Goal: Transaction & Acquisition: Purchase product/service

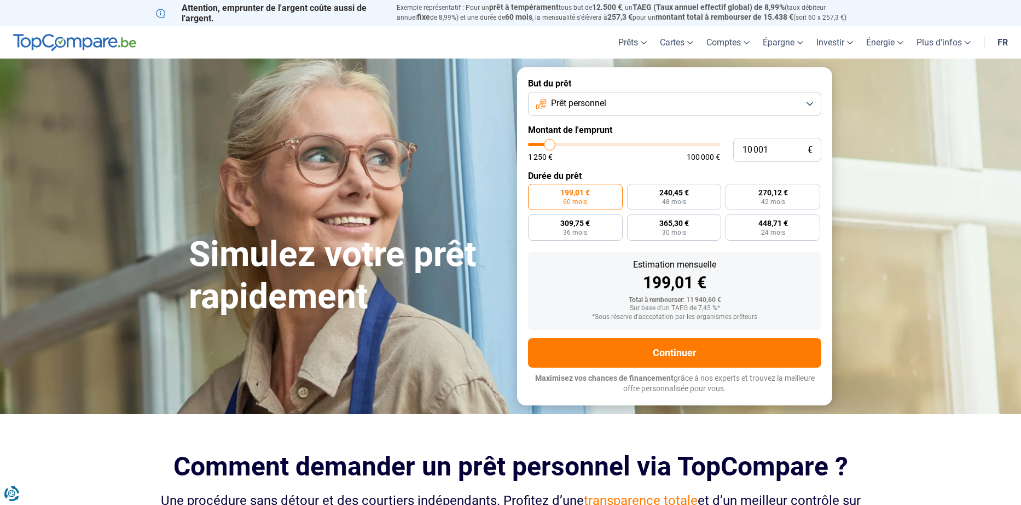
type input "9 250"
type input "9250"
type input "9 750"
type input "9750"
type input "11 000"
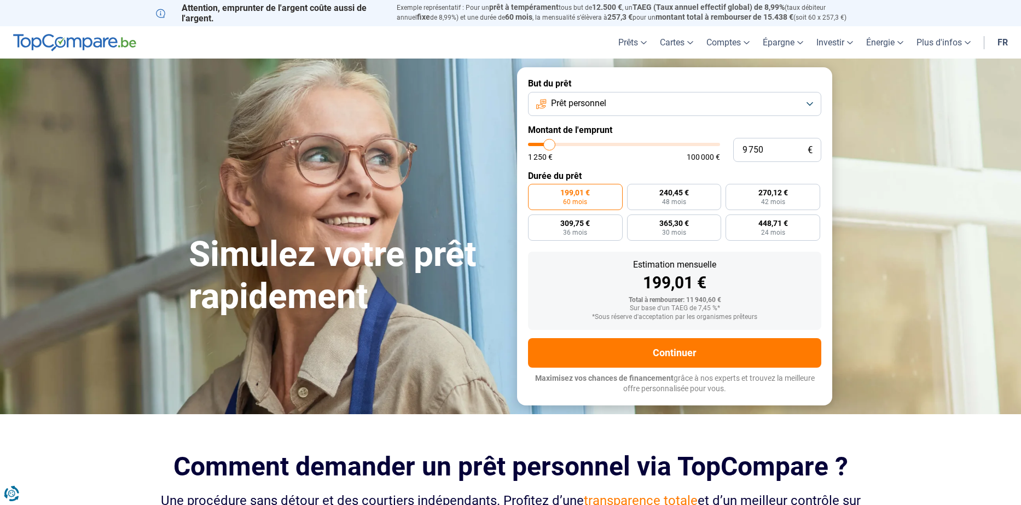
type input "11000"
type input "12 500"
type input "12500"
type input "16 250"
type input "16250"
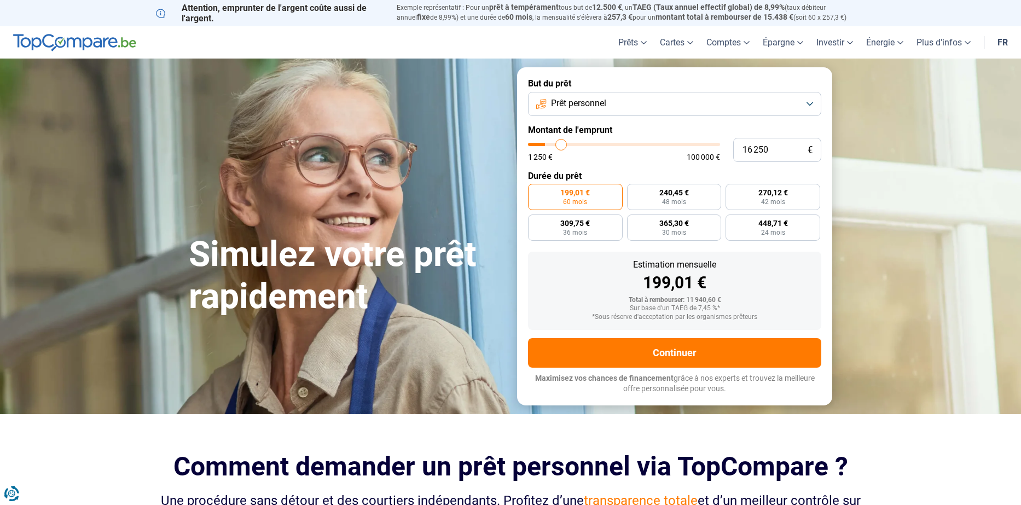
type input "22 000"
type input "22000"
type input "30 250"
type input "30250"
type input "43 000"
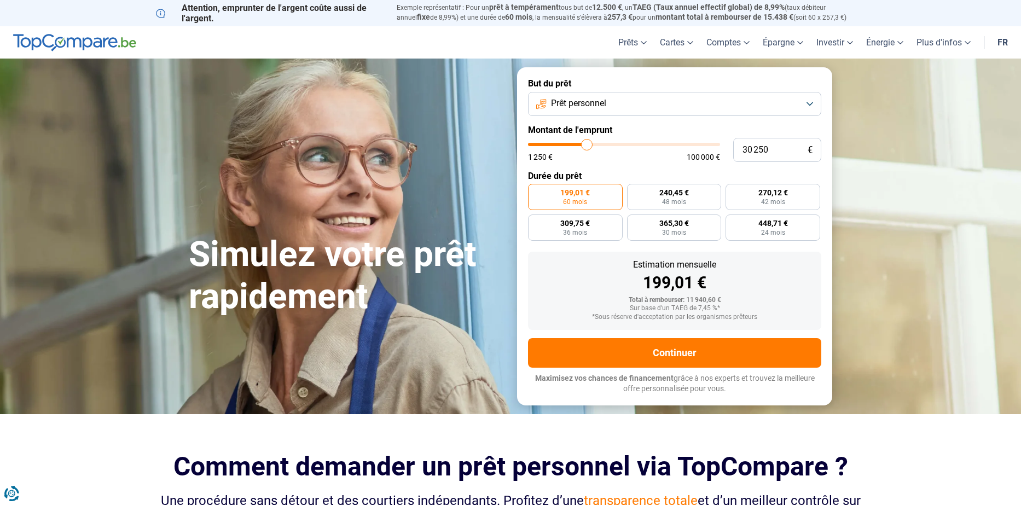
type input "43000"
type input "54 250"
type input "54250"
type input "65 750"
type input "65750"
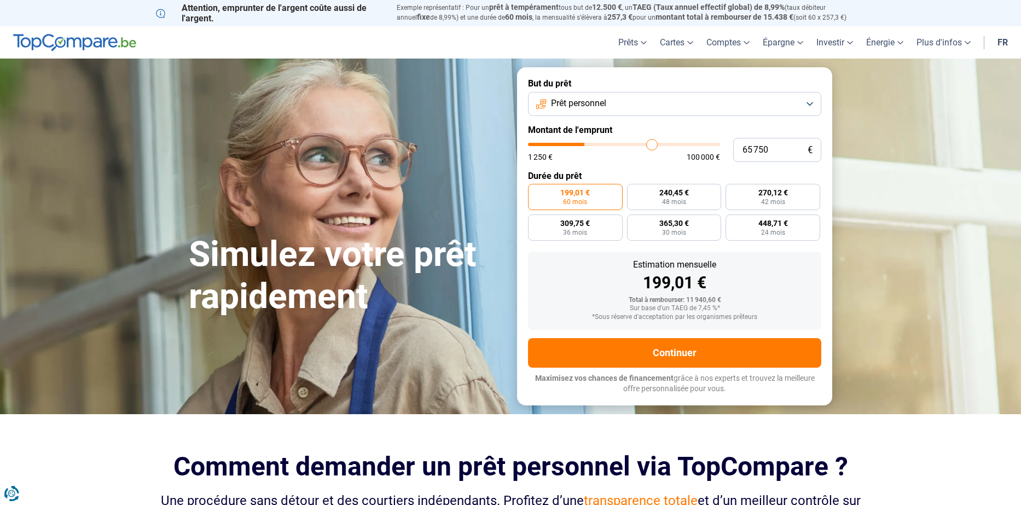
type input "76 250"
type input "76250"
type input "90 750"
type input "90750"
type input "98 250"
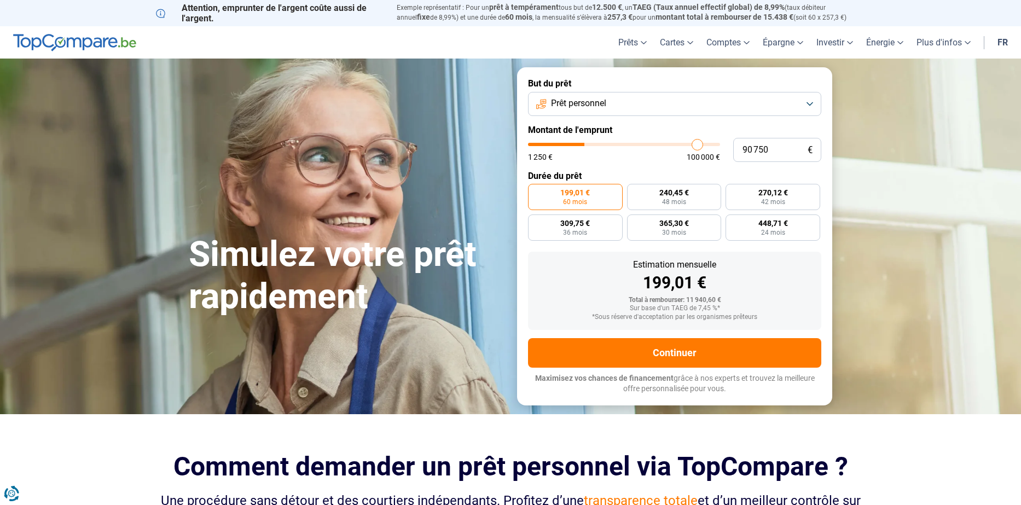
type input "98250"
type input "100 000"
drag, startPoint x: 548, startPoint y: 144, endPoint x: 752, endPoint y: 144, distance: 204.0
type input "100000"
click at [720, 144] on input "range" at bounding box center [624, 144] width 192 height 3
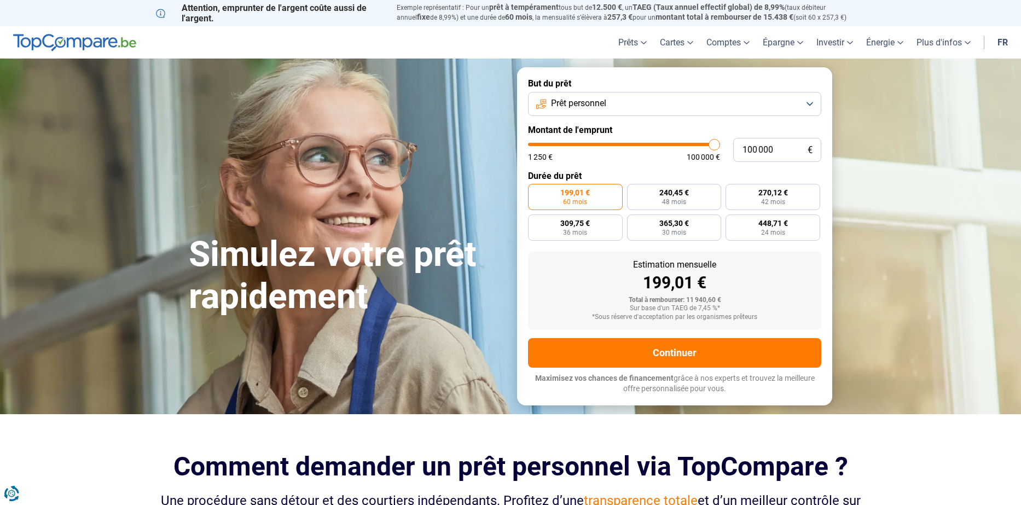
radio input "false"
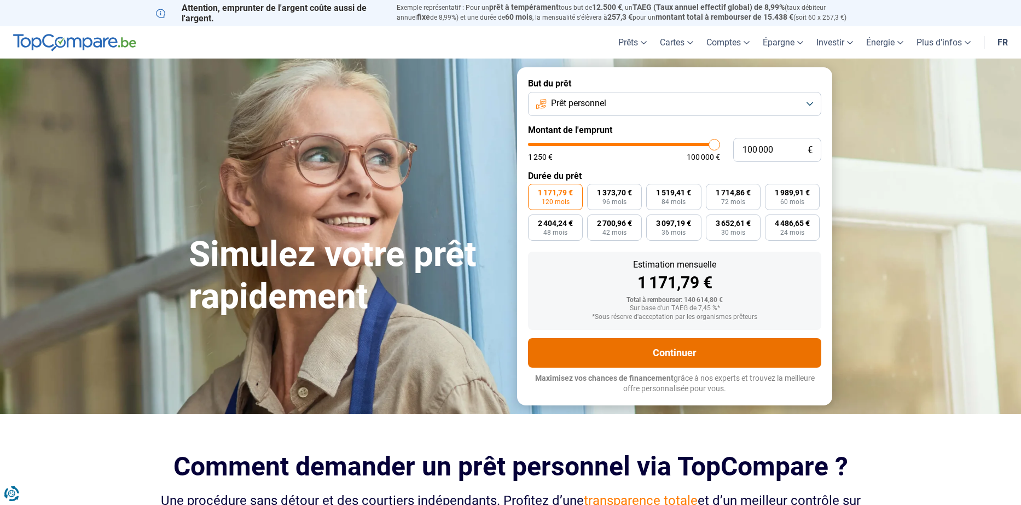
click at [694, 346] on button "Continuer" at bounding box center [674, 353] width 293 height 30
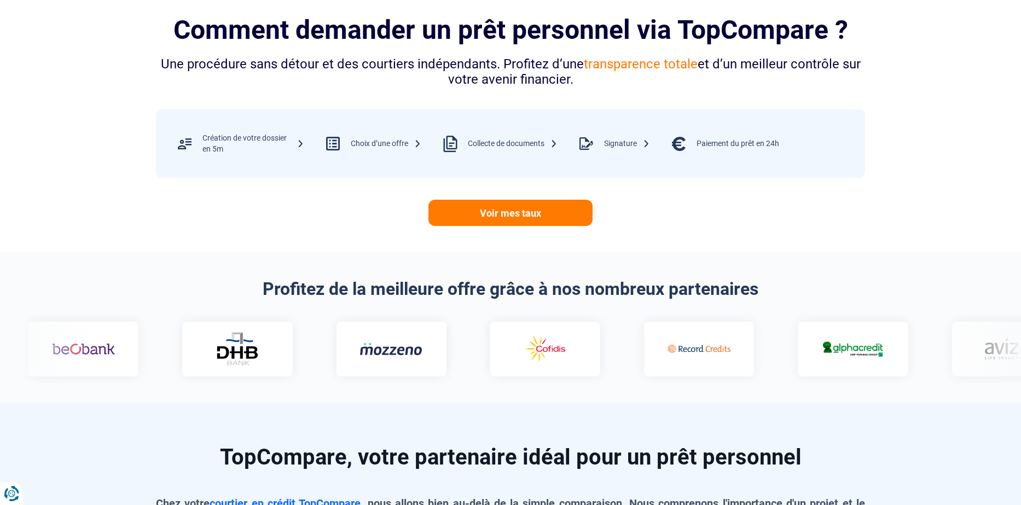
scroll to position [438, 0]
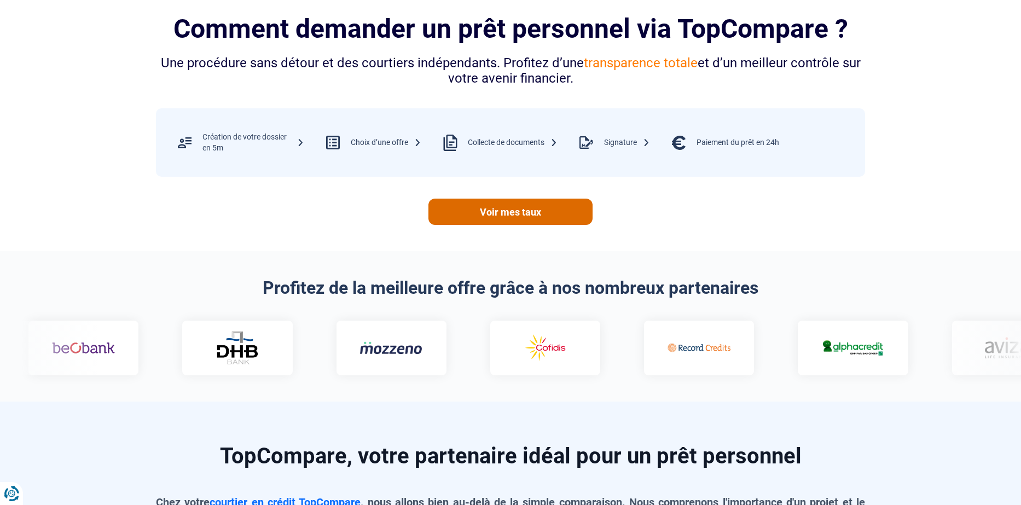
click at [564, 211] on link "Voir mes taux" at bounding box center [510, 212] width 164 height 26
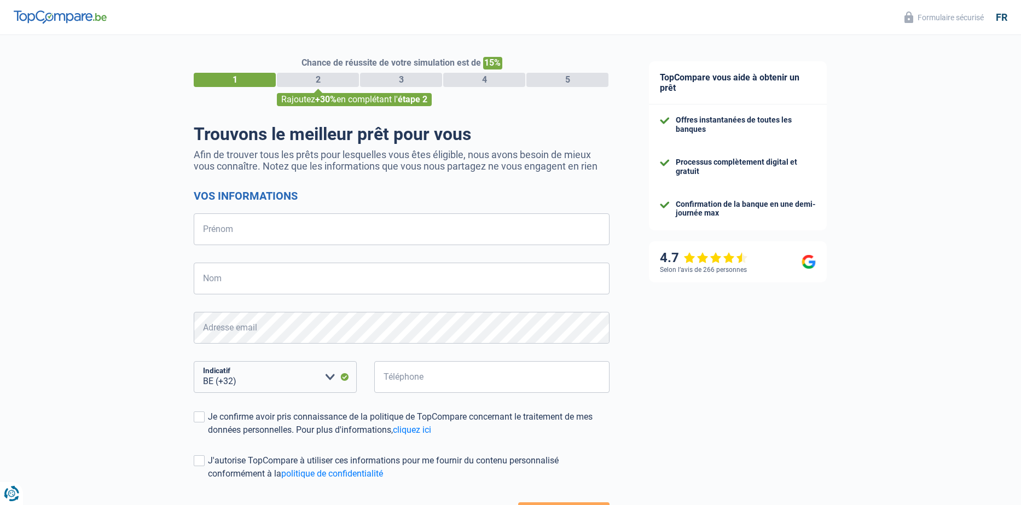
select select "32"
